Goal: Information Seeking & Learning: Learn about a topic

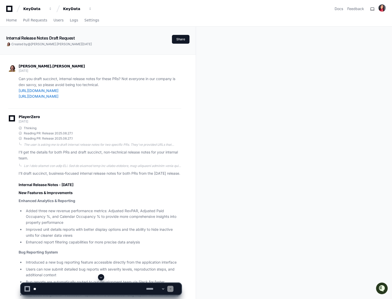
click at [48, 289] on textarea at bounding box center [88, 288] width 113 height 11
click at [78, 291] on textarea at bounding box center [88, 288] width 113 height 11
type textarea "**********"
click at [11, 22] on span "Home" at bounding box center [11, 20] width 11 height 3
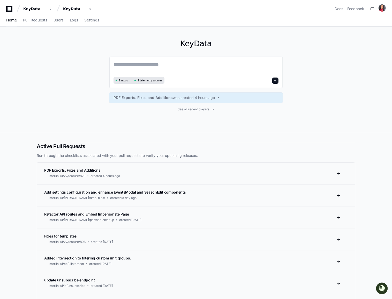
click at [228, 82] on button at bounding box center [275, 80] width 6 height 6
click at [228, 80] on button at bounding box center [275, 80] width 6 height 6
click at [215, 108] on span at bounding box center [214, 109] width 3 height 3
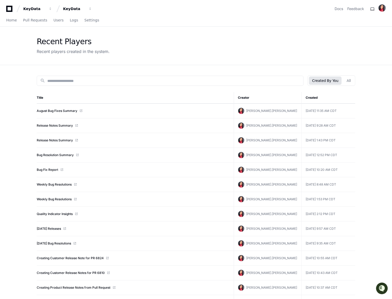
click at [56, 114] on td "August Bug Fixes Summary" at bounding box center [135, 111] width 197 height 15
click at [57, 111] on link "August Bug Fixes Summary" at bounding box center [57, 111] width 41 height 4
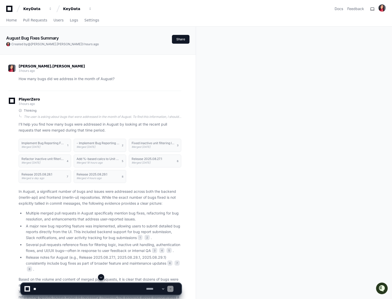
click at [47, 292] on textarea at bounding box center [88, 288] width 113 height 11
type textarea "**********"
